Goal: Information Seeking & Learning: Learn about a topic

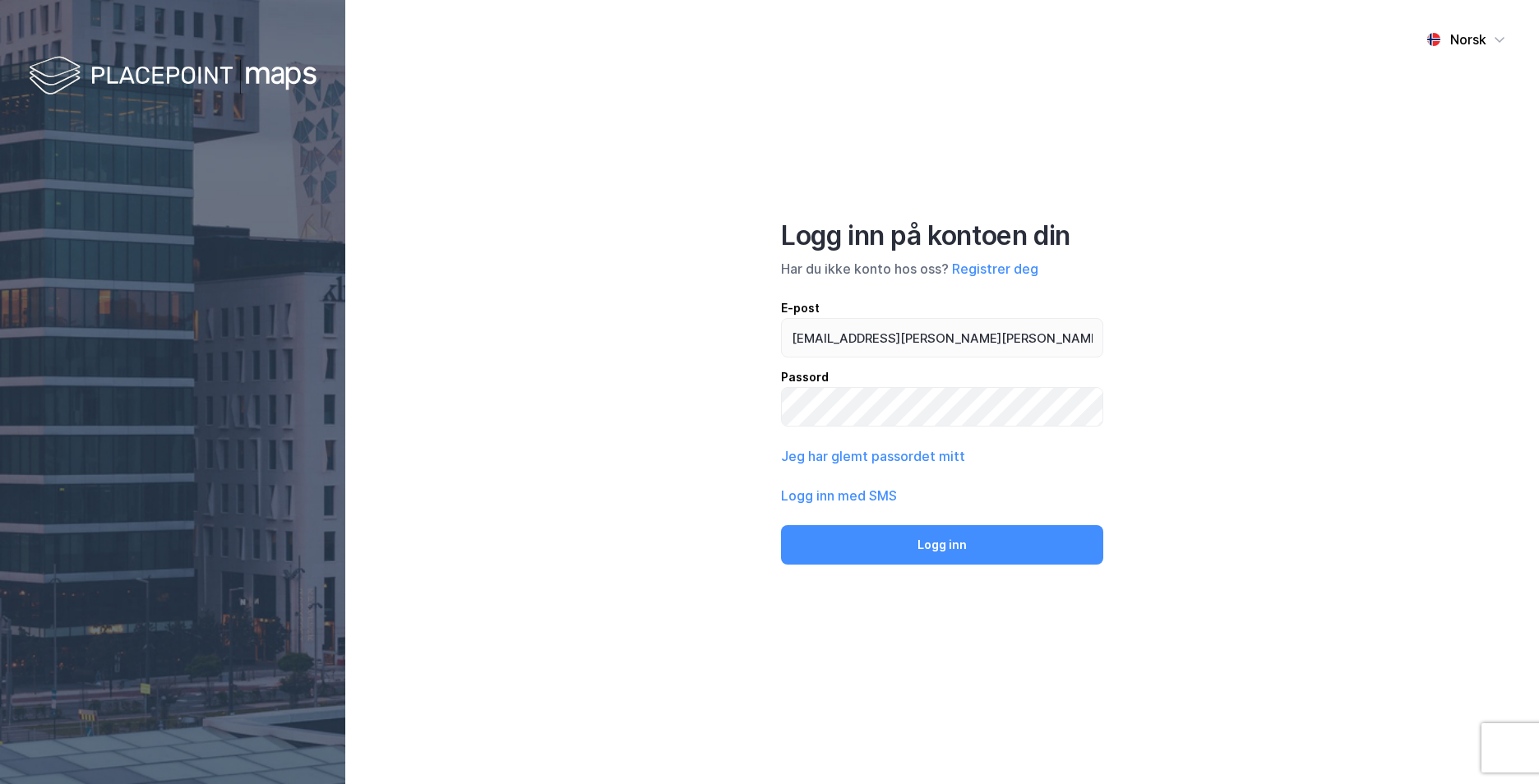
type input "[EMAIL_ADDRESS][PERSON_NAME][PERSON_NAME][DOMAIN_NAME]"
click at [894, 425] on label at bounding box center [942, 407] width 322 height 39
click at [781, 525] on button "Logg inn" at bounding box center [942, 545] width 322 height 39
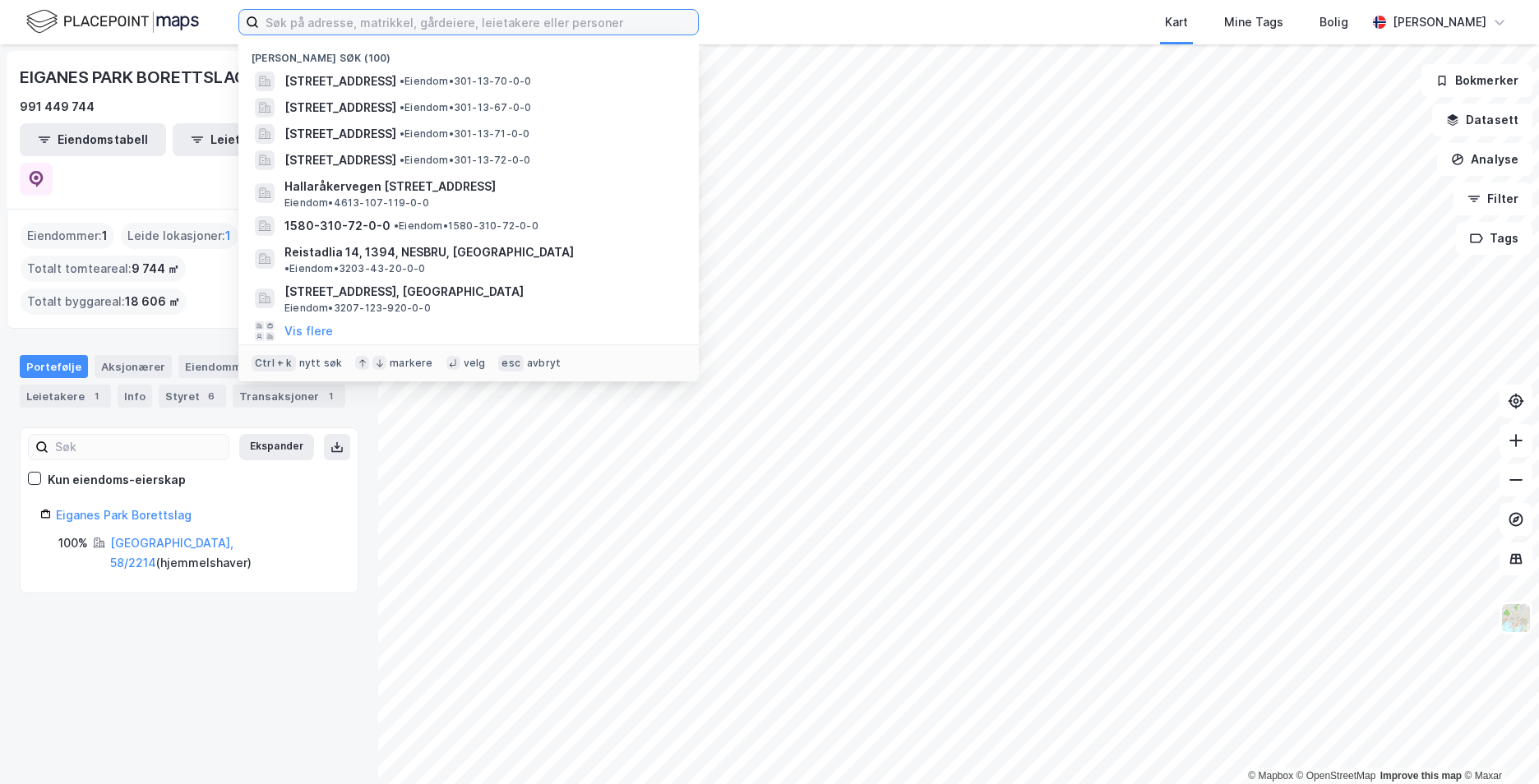
click at [295, 19] on input at bounding box center [479, 22] width 439 height 25
paste input "[STREET_ADDRESS]"
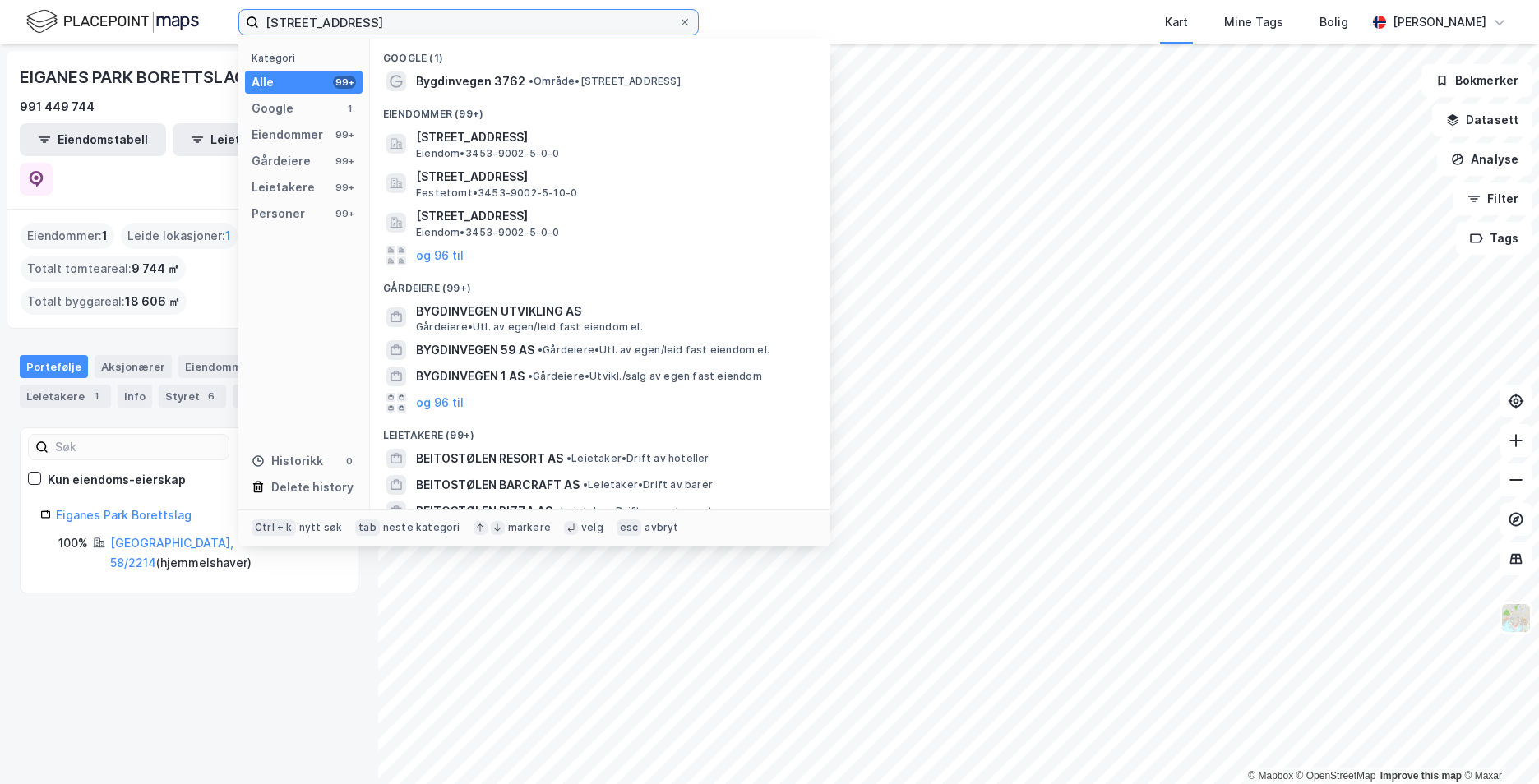
type input "[STREET_ADDRESS]"
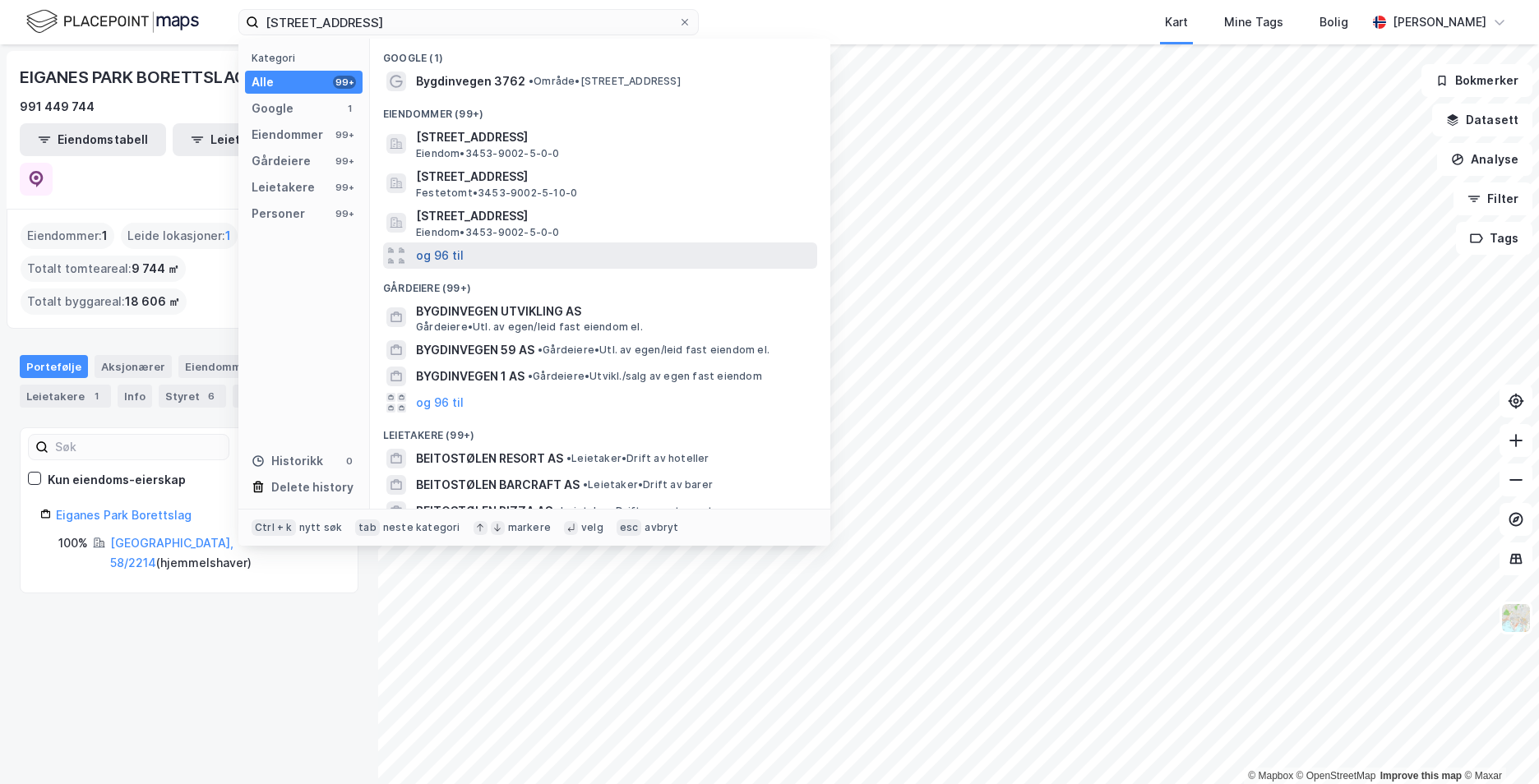
click at [458, 250] on button "og 96 til" at bounding box center [439, 255] width 47 height 20
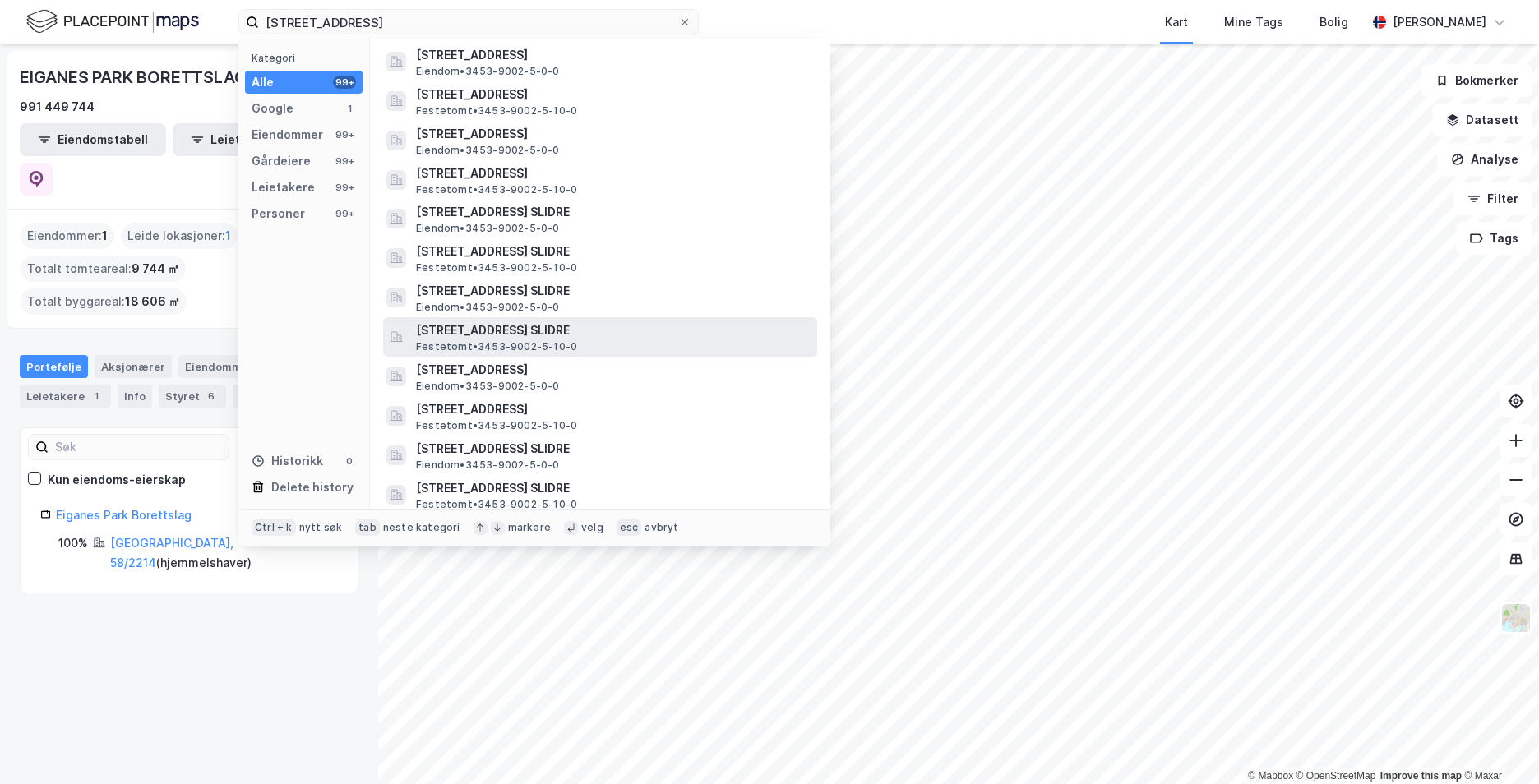
scroll to position [164, 0]
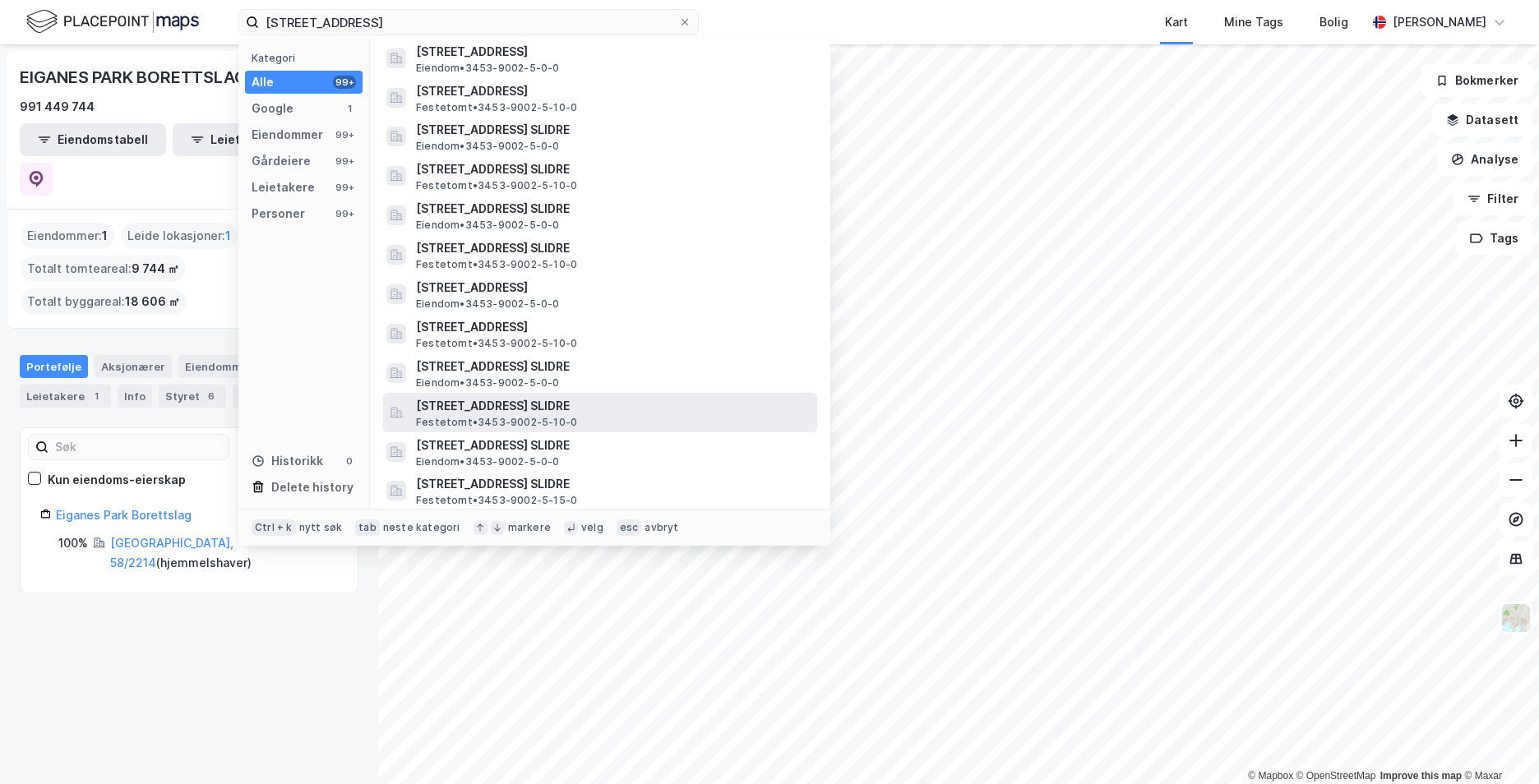
click at [498, 419] on span "Festetomt • 3453-9002-5-10-0" at bounding box center [497, 422] width 162 height 13
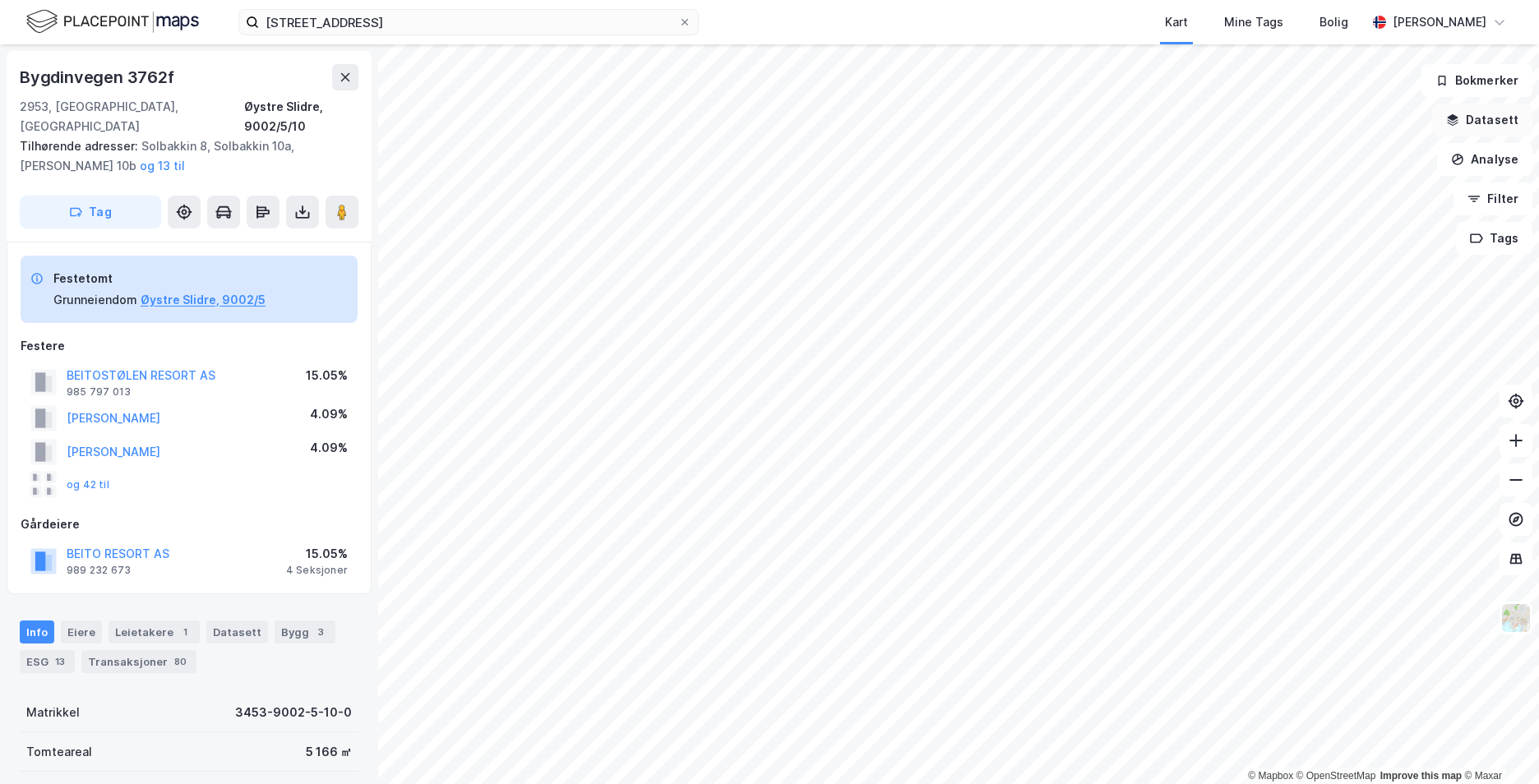
click at [1470, 123] on button "Datasett" at bounding box center [1482, 119] width 100 height 33
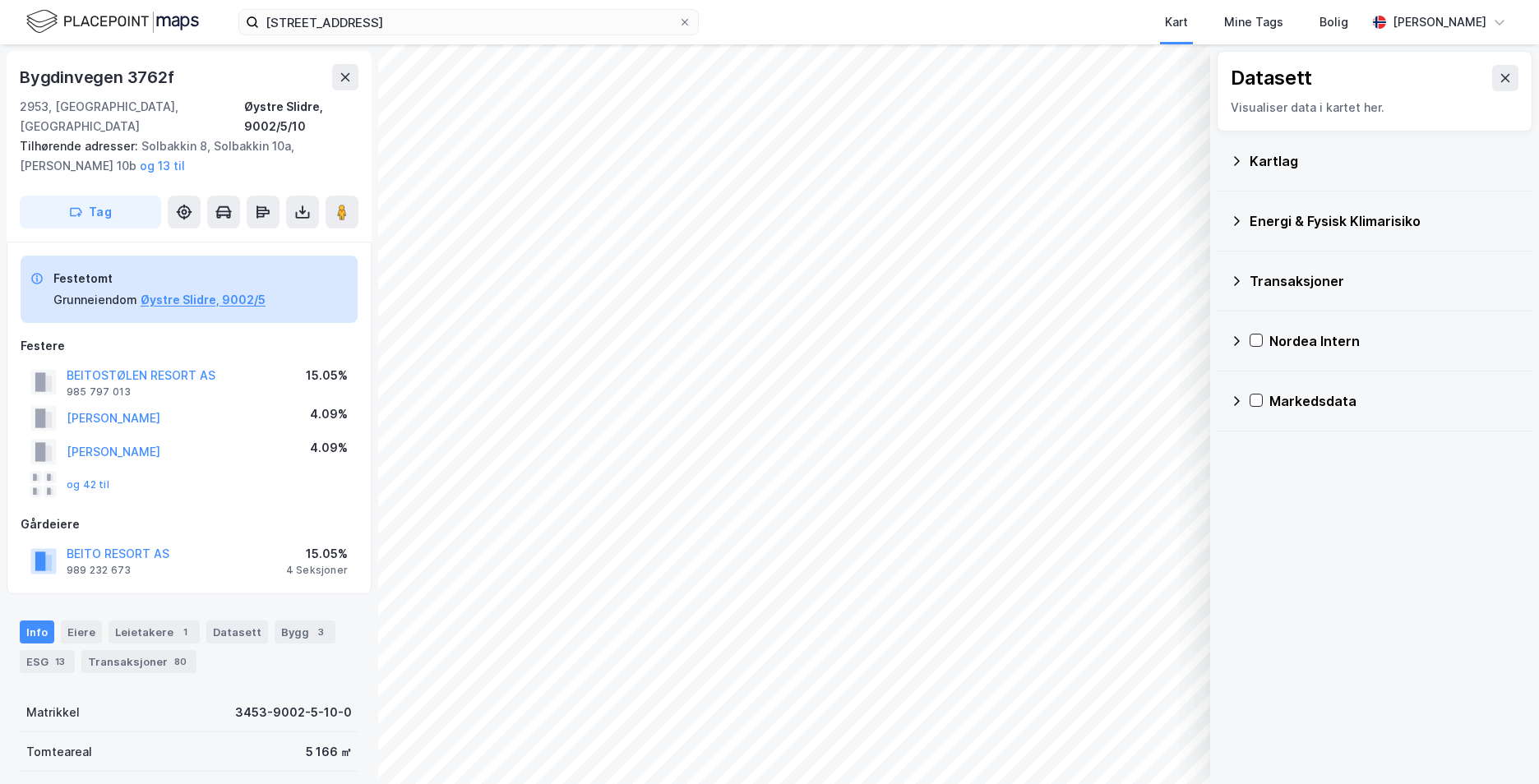
click at [1235, 152] on div "Kartlag" at bounding box center [1374, 162] width 290 height 39
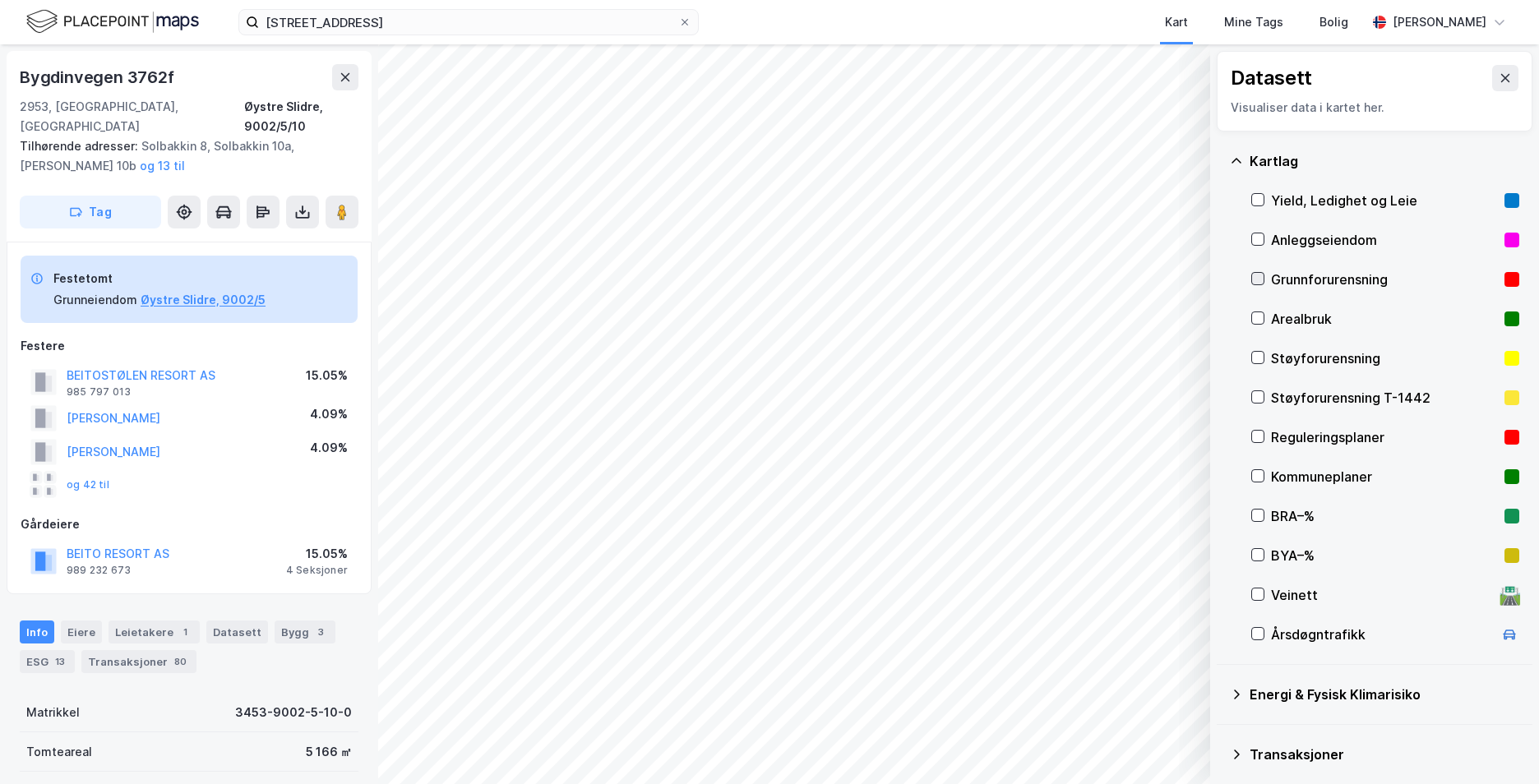
click at [1260, 278] on icon at bounding box center [1257, 279] width 9 height 6
click at [1238, 159] on icon at bounding box center [1237, 160] width 10 height 5
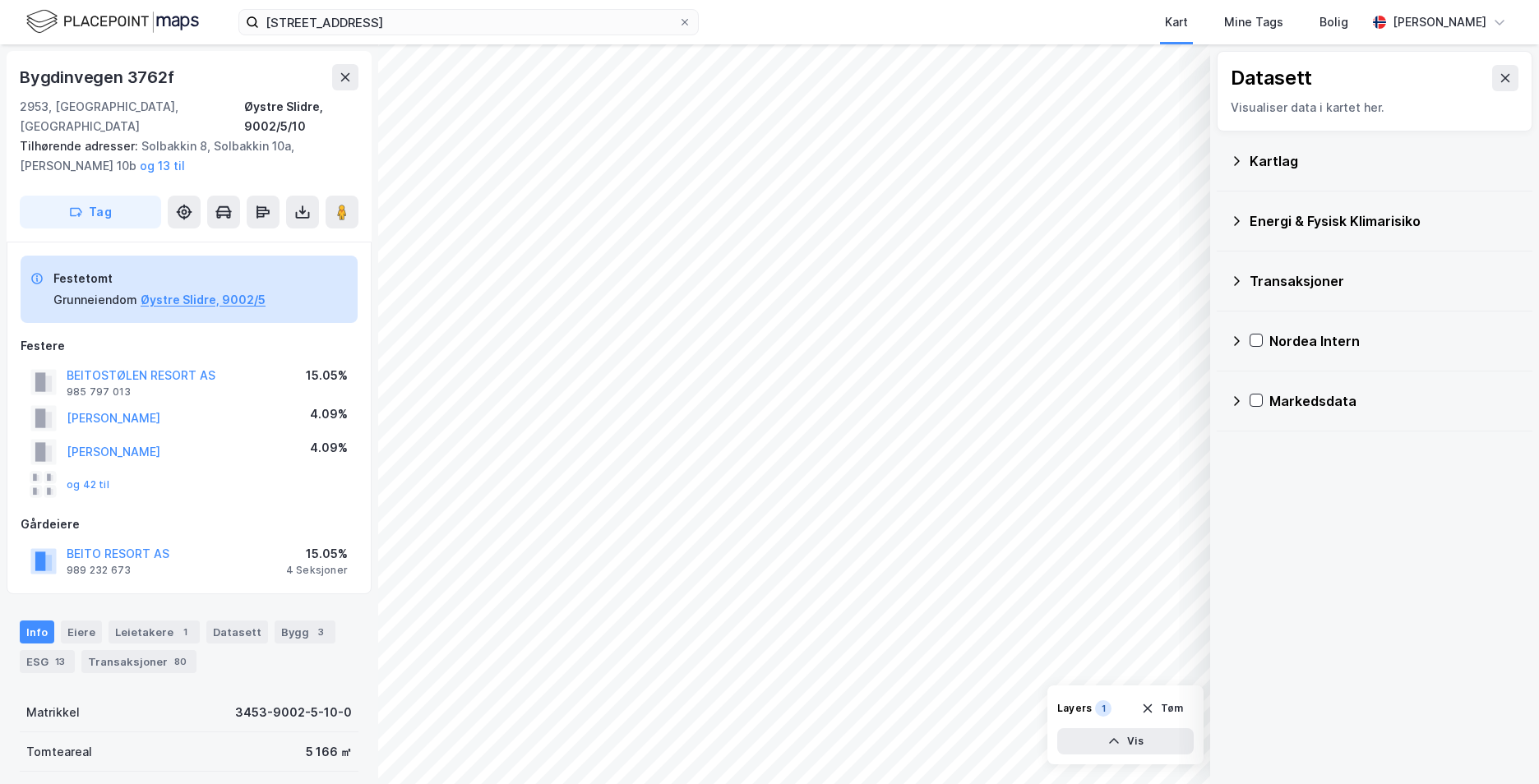
click at [1236, 220] on icon at bounding box center [1236, 221] width 13 height 13
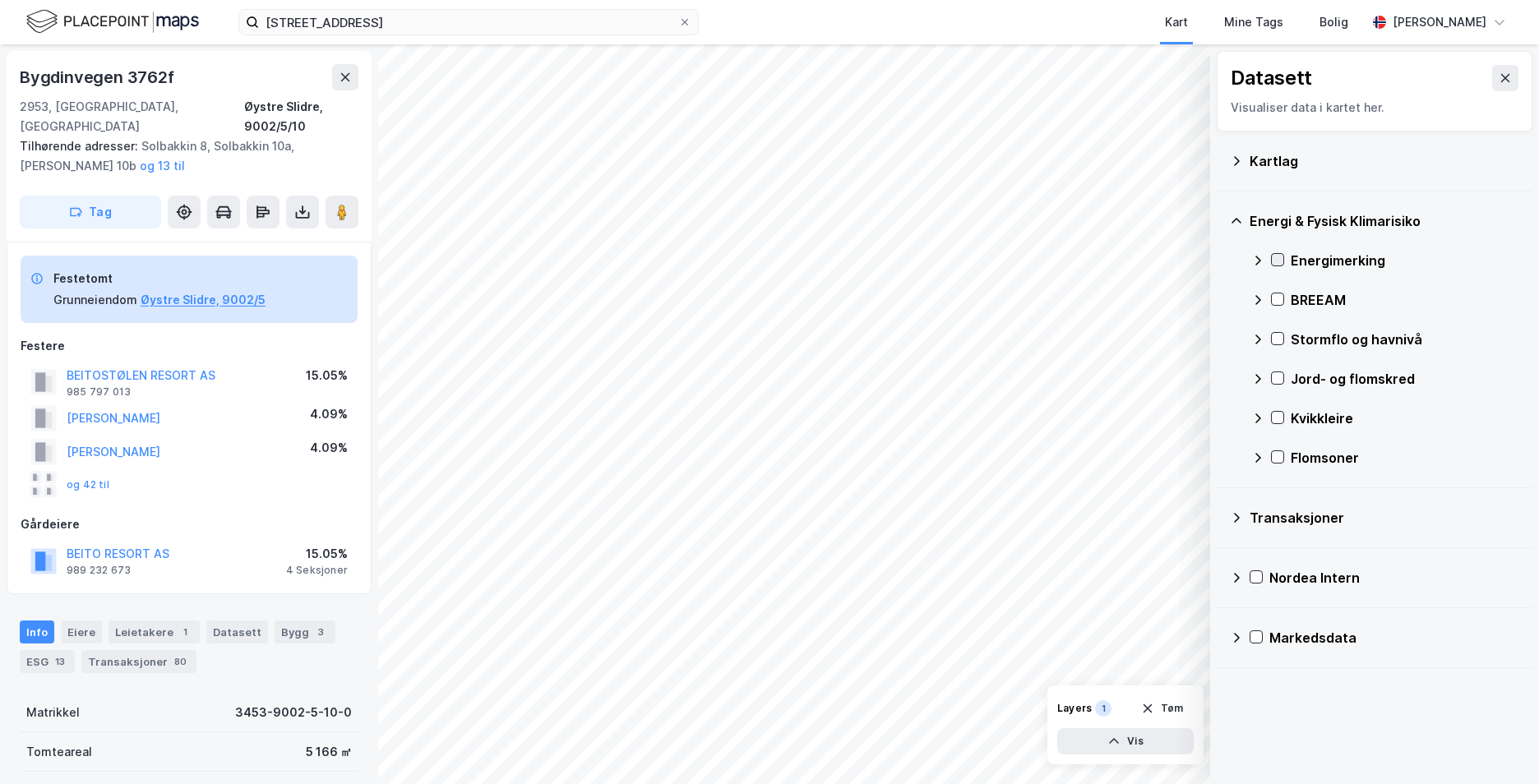
click at [1272, 260] on icon at bounding box center [1278, 260] width 12 height 12
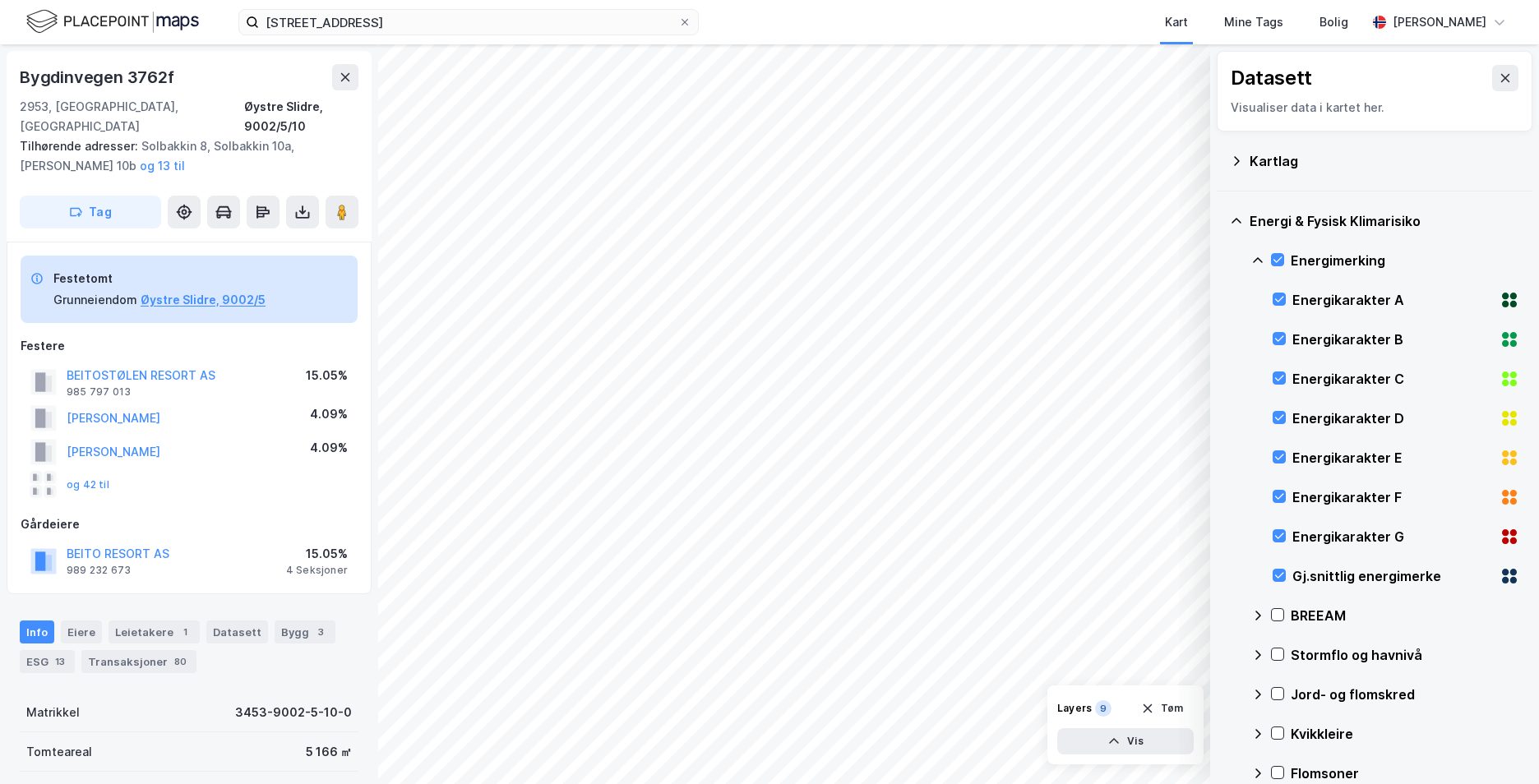
click at [1259, 259] on icon at bounding box center [1258, 260] width 10 height 6
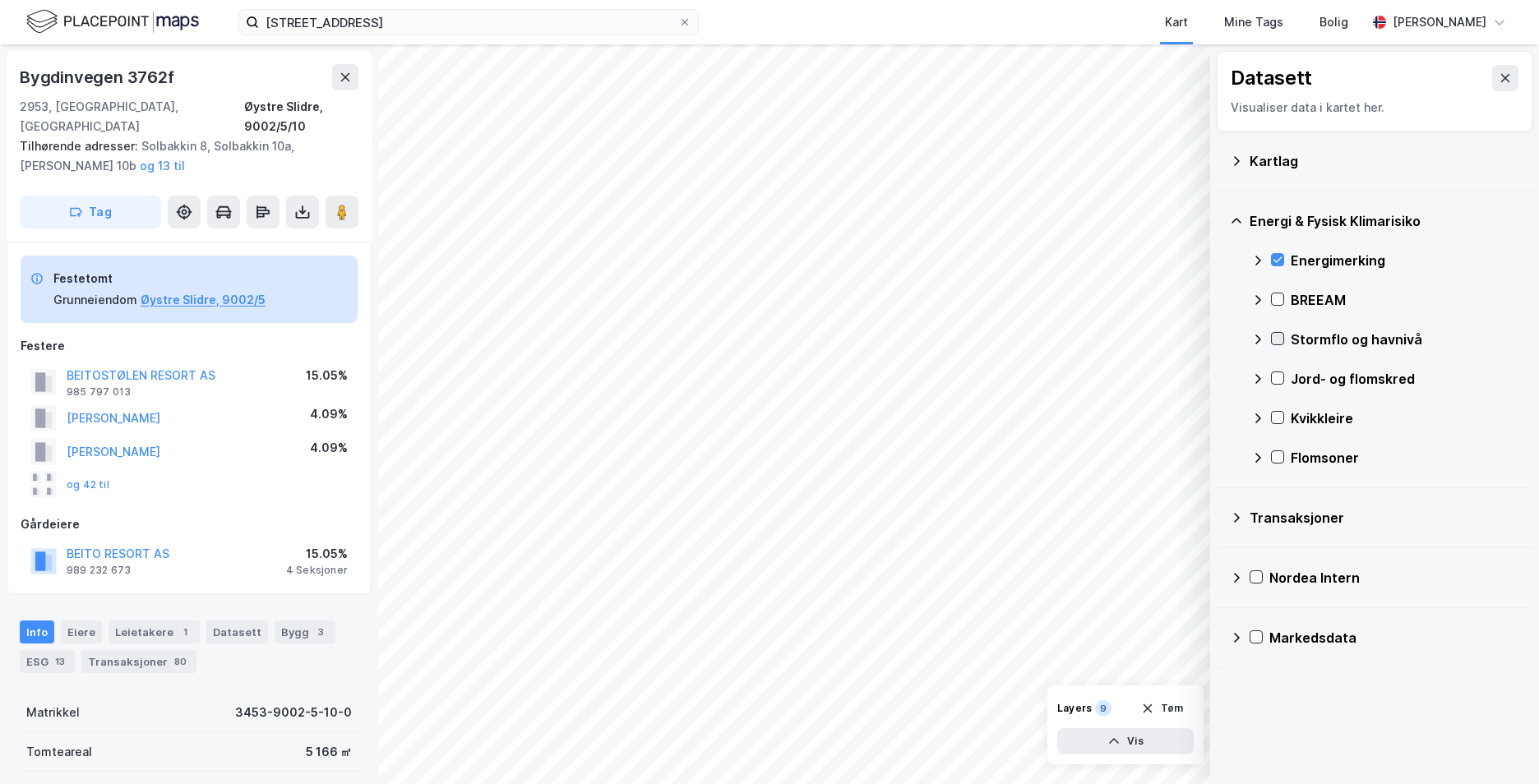
click at [1277, 340] on icon at bounding box center [1278, 339] width 12 height 12
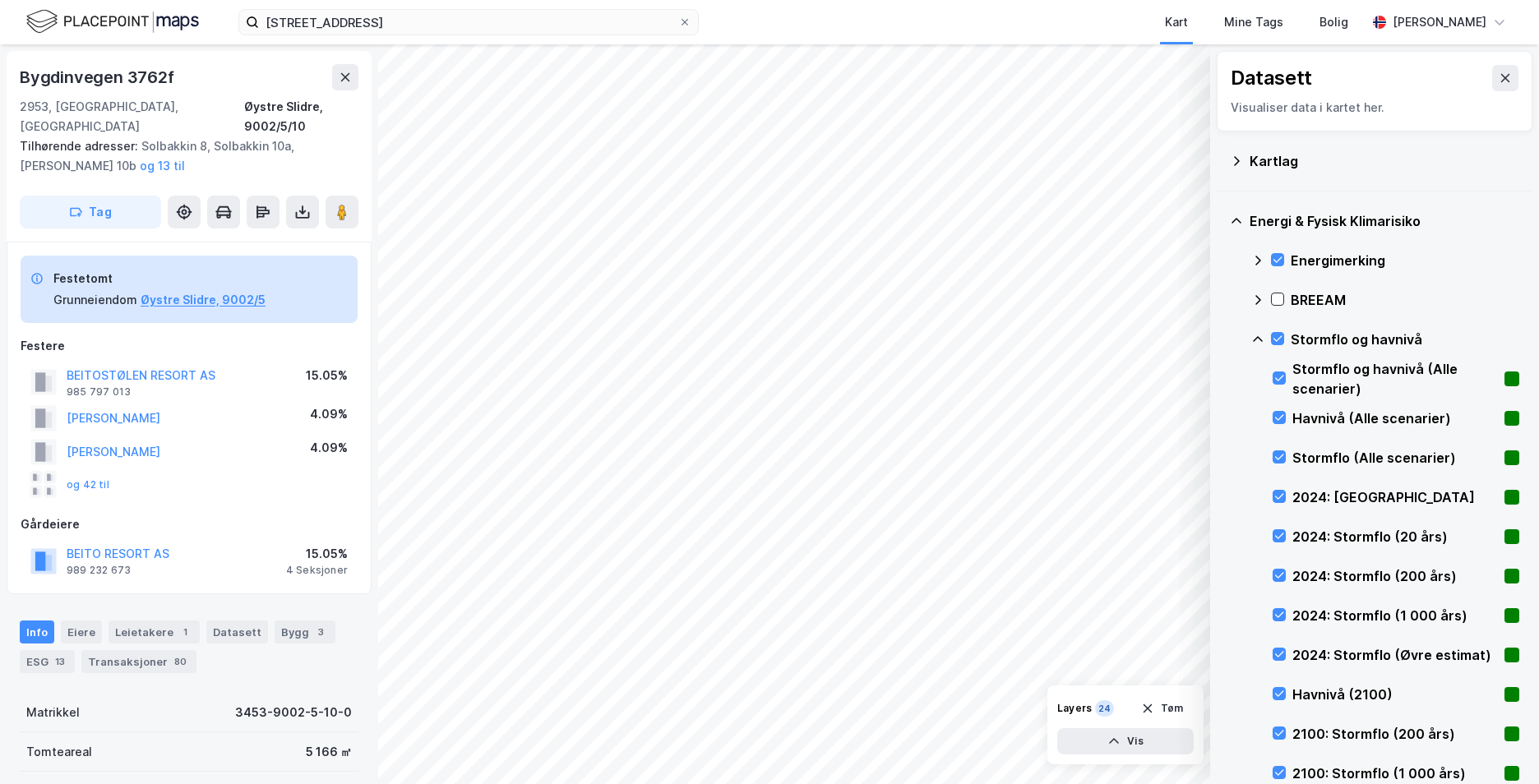
click at [1256, 337] on icon at bounding box center [1257, 339] width 13 height 13
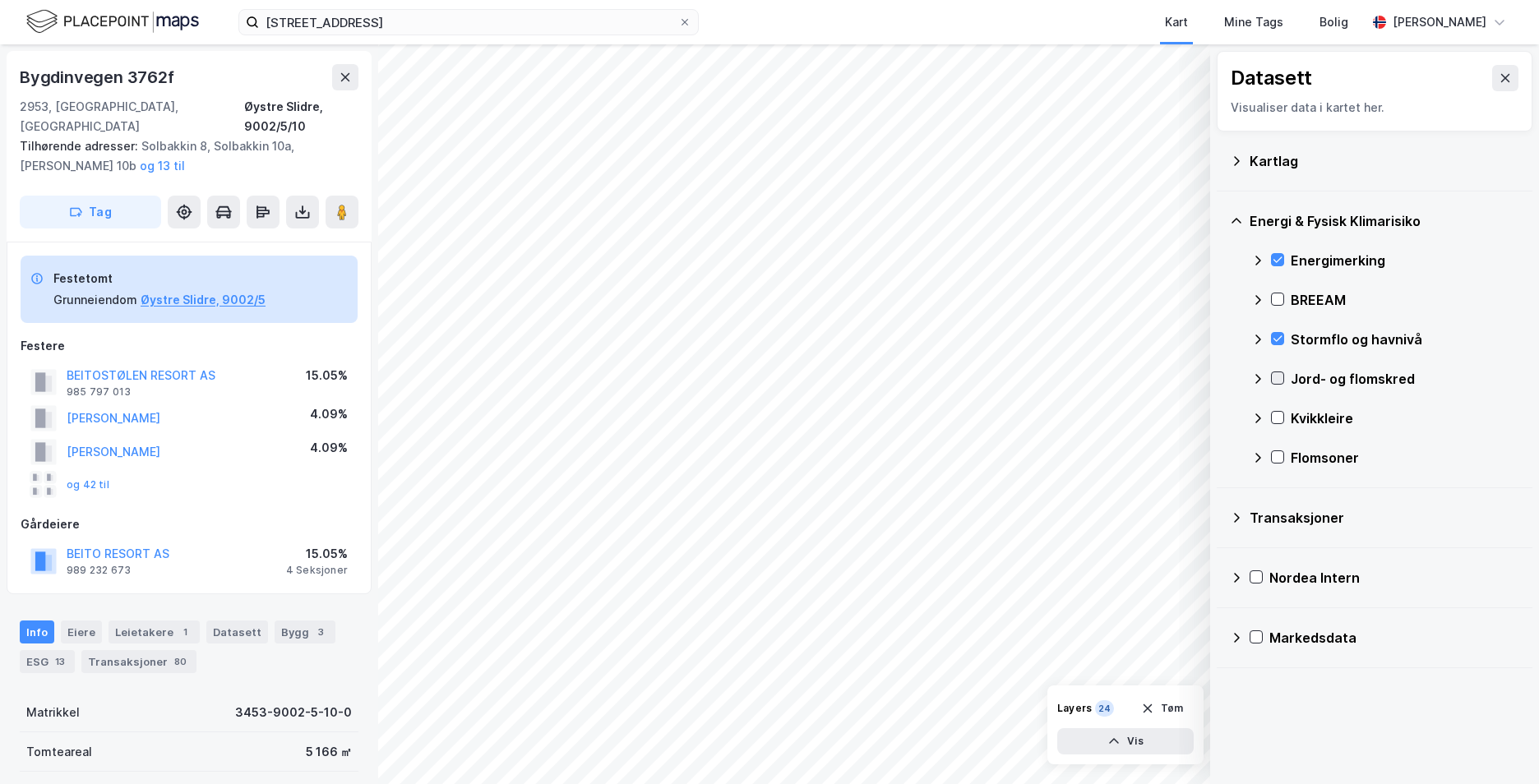
click at [1277, 379] on icon at bounding box center [1278, 378] width 12 height 12
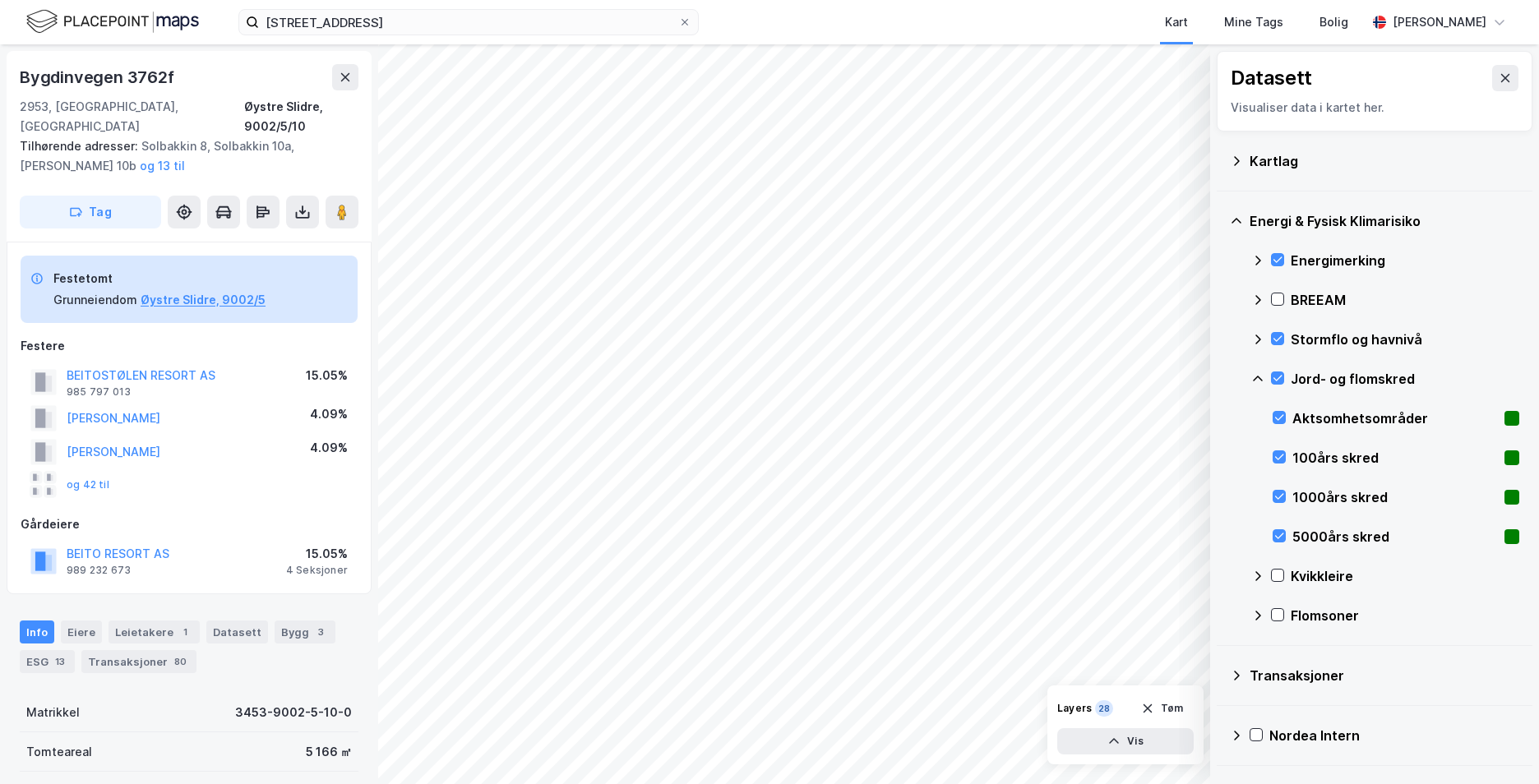
click at [1261, 378] on icon at bounding box center [1257, 378] width 13 height 13
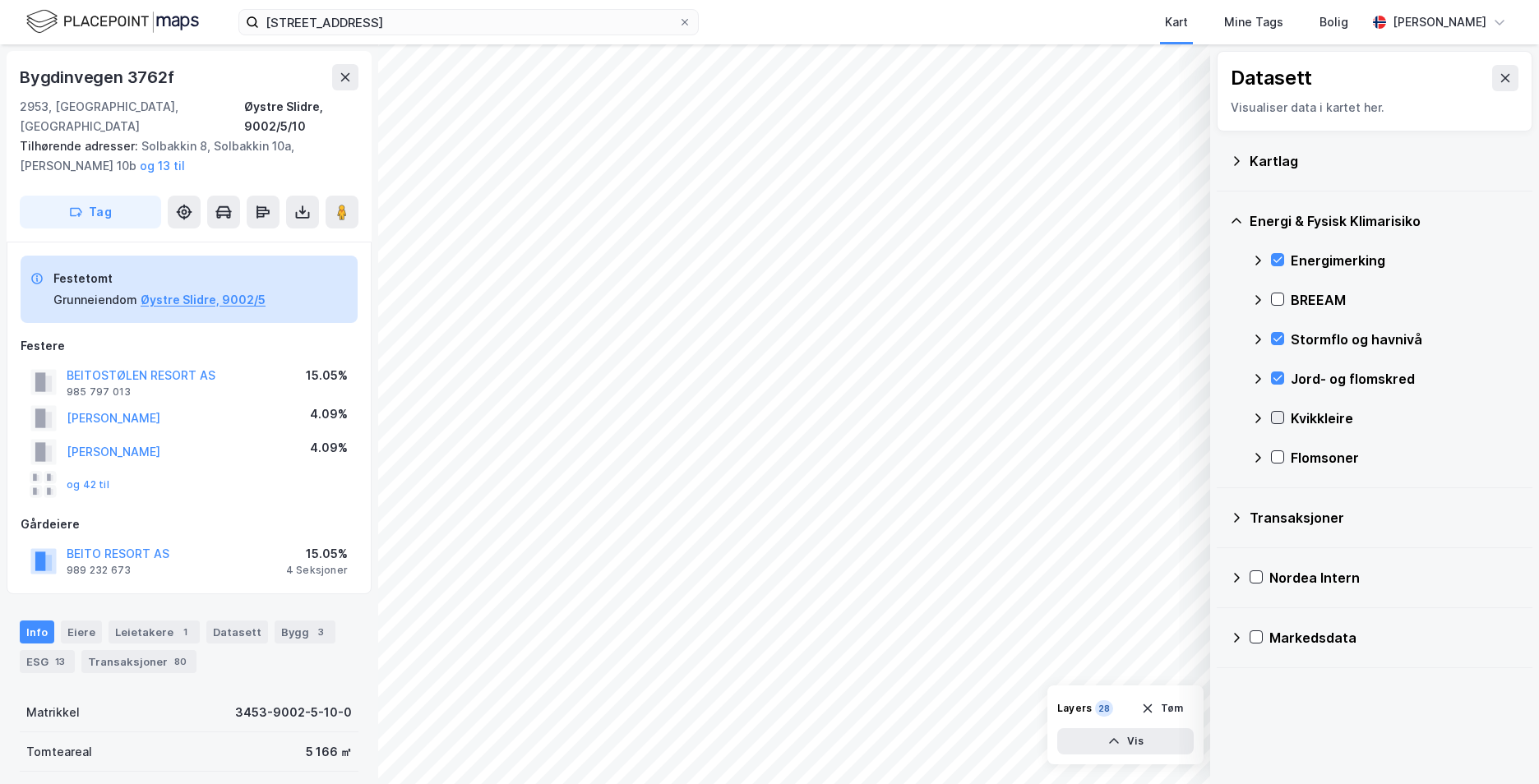
click at [1280, 421] on icon at bounding box center [1278, 418] width 12 height 12
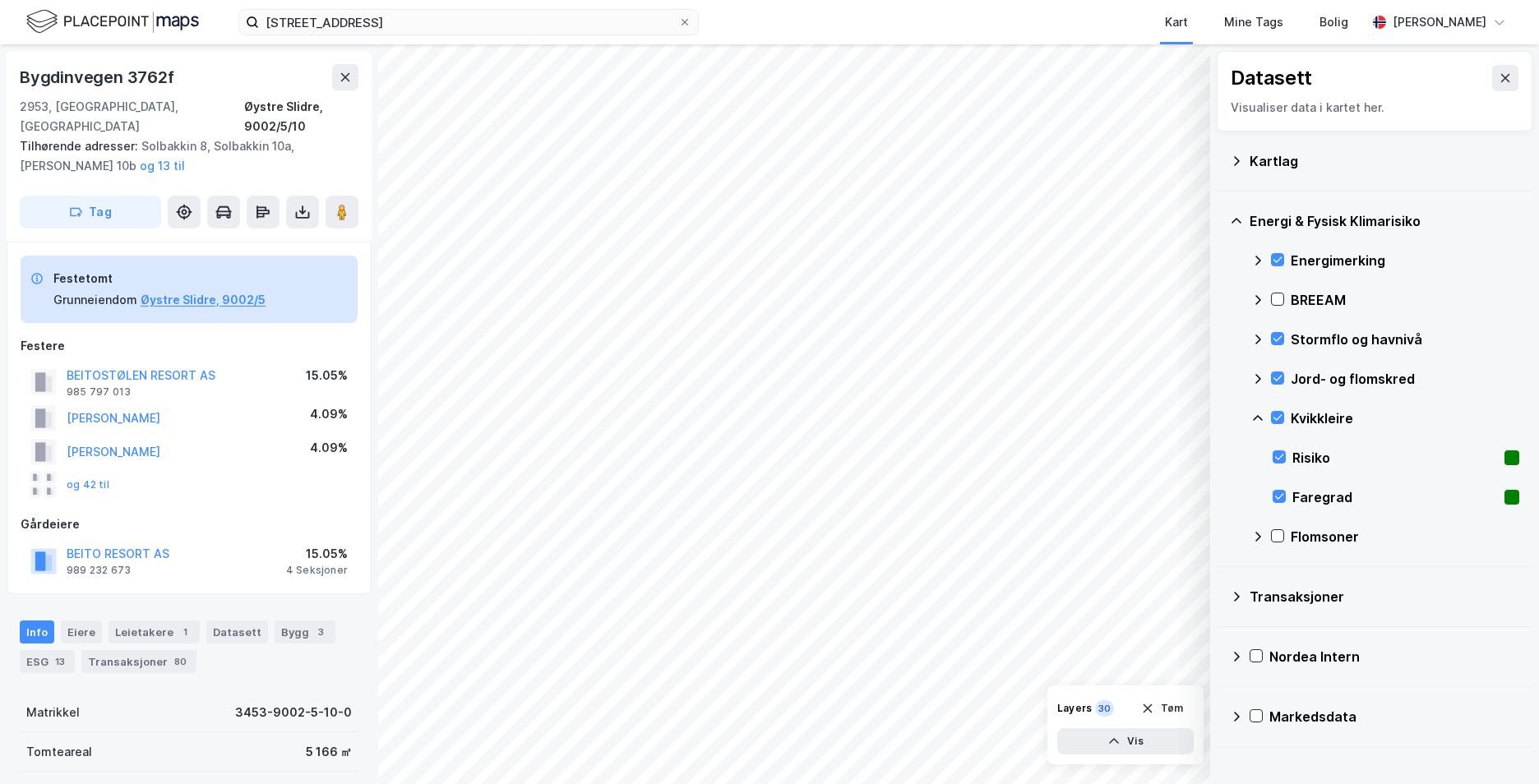
click at [1257, 417] on icon at bounding box center [1258, 418] width 10 height 6
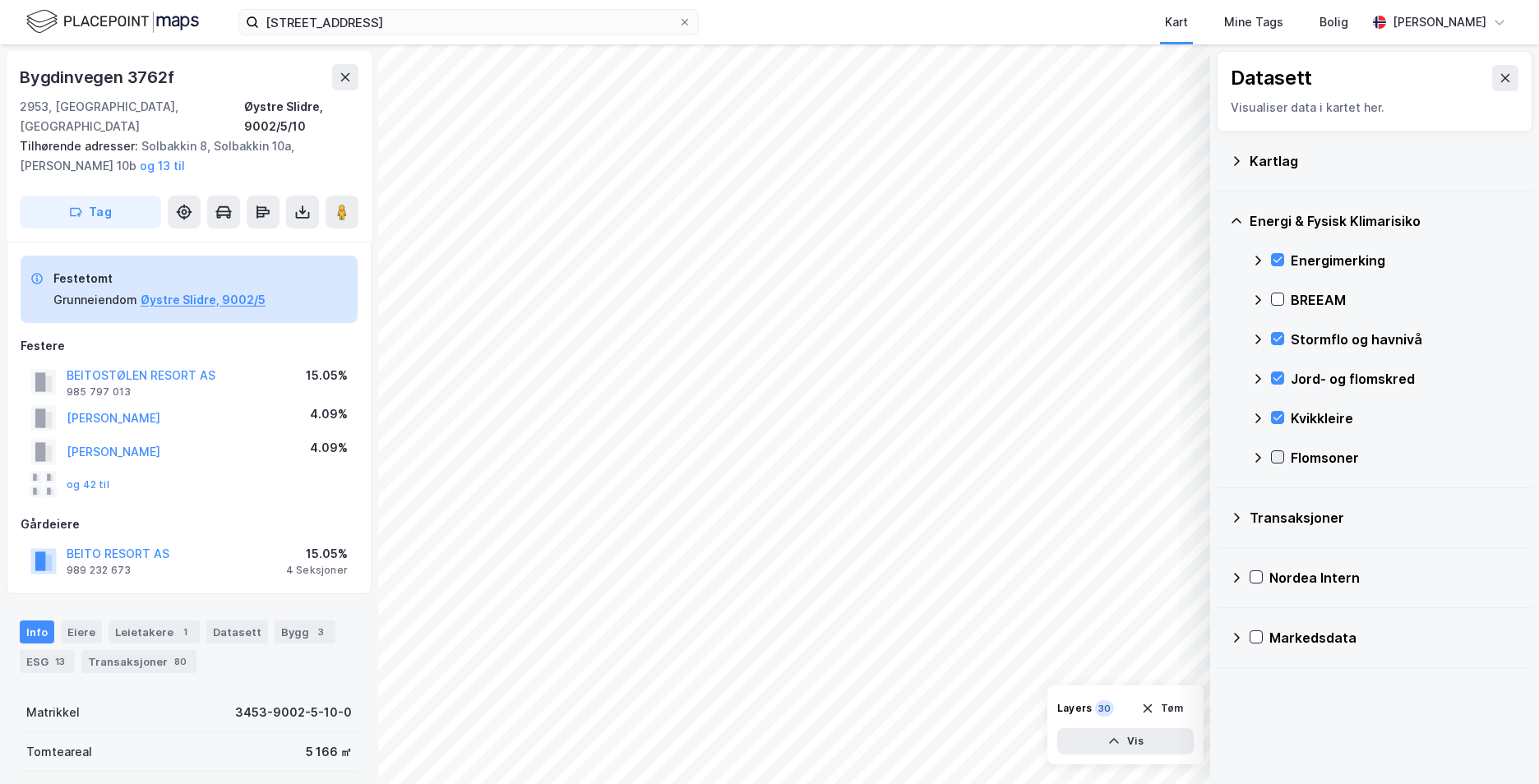
click at [1277, 459] on icon at bounding box center [1277, 457] width 9 height 6
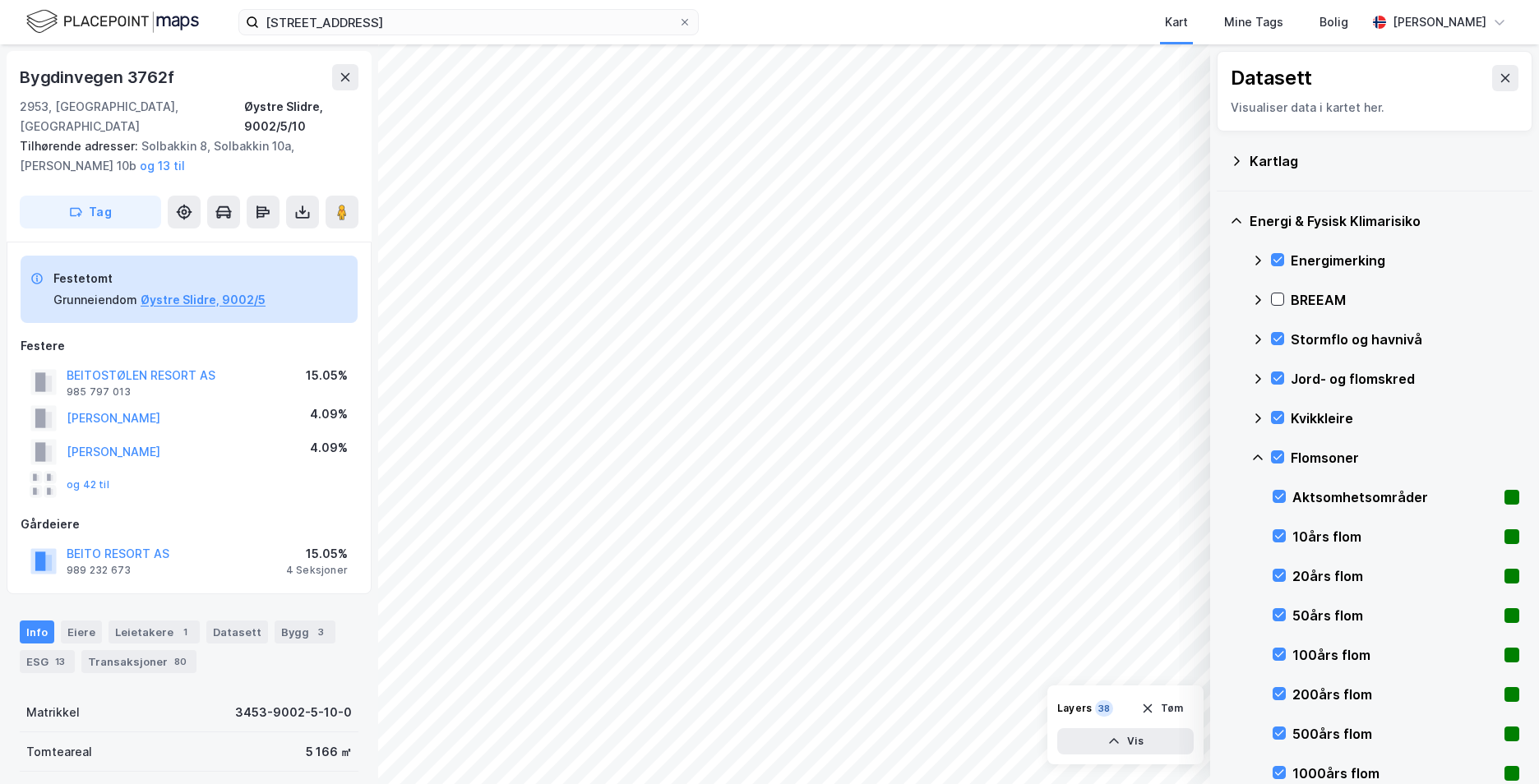
click at [1260, 456] on icon at bounding box center [1257, 457] width 13 height 13
